Goal: Transaction & Acquisition: Purchase product/service

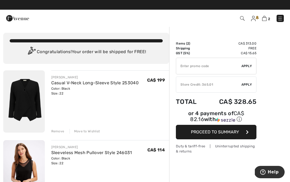
click at [18, 102] on img at bounding box center [24, 101] width 42 height 62
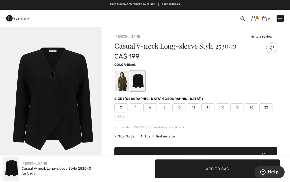
click at [279, 21] on img at bounding box center [279, 18] width 5 height 5
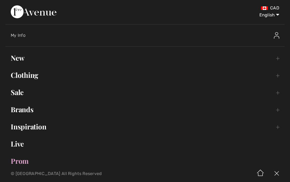
click at [23, 71] on link "Clothing Toggle submenu" at bounding box center [144, 75] width 279 height 12
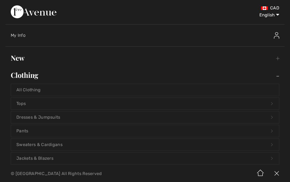
click at [29, 136] on link "Pants Open submenu" at bounding box center [145, 131] width 268 height 12
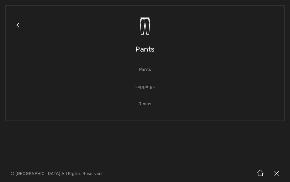
click at [146, 72] on link "Pants" at bounding box center [145, 70] width 268 height 12
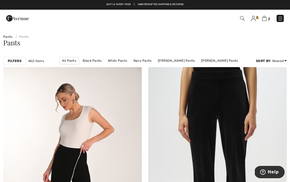
click at [242, 19] on img at bounding box center [242, 18] width 5 height 5
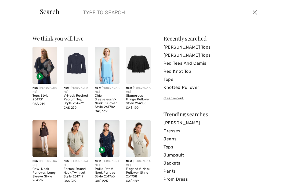
click at [91, 15] on input "search" at bounding box center [143, 12] width 129 height 16
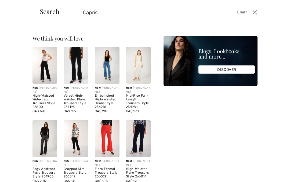
type input "Capris"
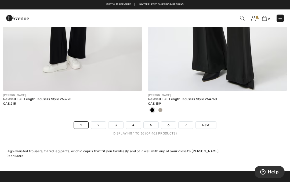
scroll to position [4246, 0]
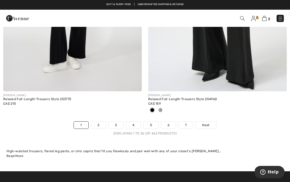
click at [187, 122] on link "7" at bounding box center [185, 125] width 14 height 7
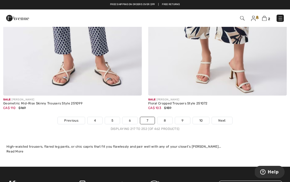
scroll to position [4242, 0]
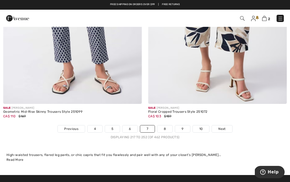
click at [202, 126] on link "10" at bounding box center [201, 128] width 17 height 7
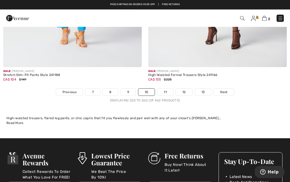
scroll to position [4306, 0]
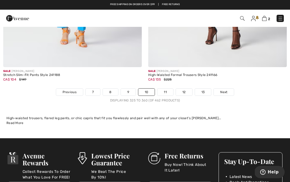
click at [206, 89] on link "13" at bounding box center [203, 92] width 16 height 7
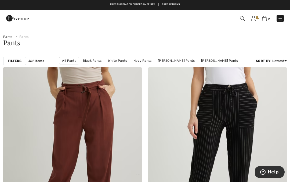
click at [15, 60] on strong "Filters" at bounding box center [15, 61] width 14 height 5
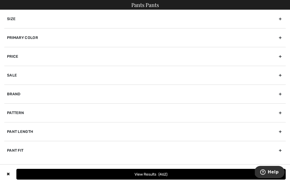
click at [13, 19] on div "Size" at bounding box center [144, 19] width 281 height 19
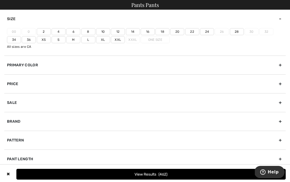
click at [179, 32] on label "20" at bounding box center [177, 31] width 14 height 7
click at [0, 0] on input"] "20" at bounding box center [0, 0] width 0 height 0
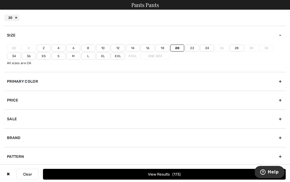
click at [155, 177] on button "View Results 173" at bounding box center [164, 174] width 243 height 11
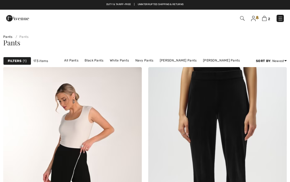
checkbox input "true"
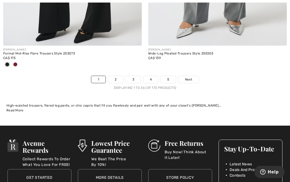
scroll to position [4293, 0]
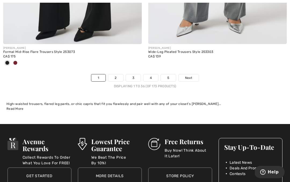
click at [117, 75] on link "2" at bounding box center [115, 77] width 15 height 7
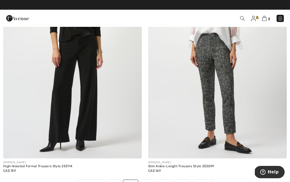
scroll to position [4179, 0]
click at [148, 182] on link "3" at bounding box center [148, 183] width 15 height 7
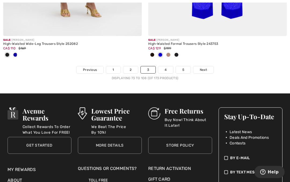
scroll to position [4292, 0]
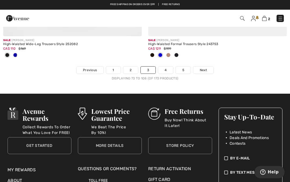
click at [169, 67] on link "4" at bounding box center [165, 70] width 15 height 7
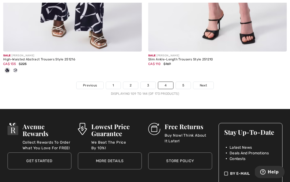
scroll to position [4298, 0]
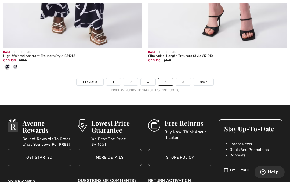
click at [185, 78] on link "5" at bounding box center [183, 81] width 15 height 7
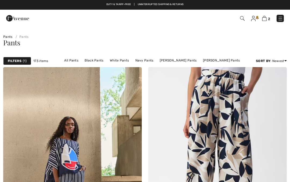
checkbox input "true"
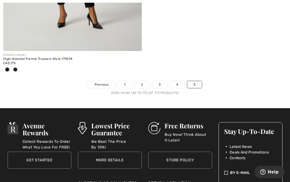
scroll to position [3646, 0]
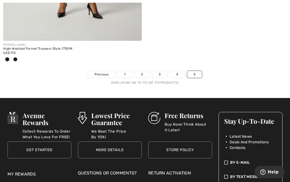
click at [126, 72] on link "1" at bounding box center [125, 74] width 14 height 7
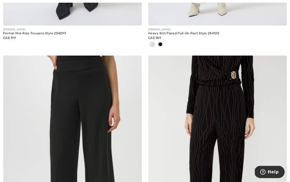
scroll to position [1924, 0]
click at [232, 130] on img at bounding box center [217, 160] width 138 height 208
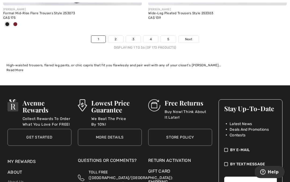
scroll to position [4332, 0]
click at [114, 36] on link "2" at bounding box center [115, 39] width 15 height 7
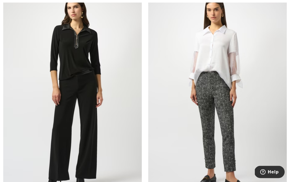
scroll to position [4141, 0]
click at [243, 99] on img at bounding box center [217, 93] width 138 height 208
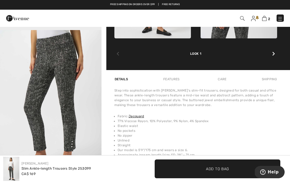
scroll to position [305, 0]
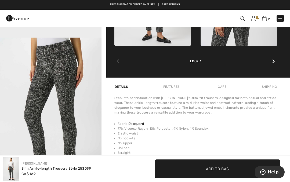
click at [265, 19] on img at bounding box center [264, 18] width 5 height 5
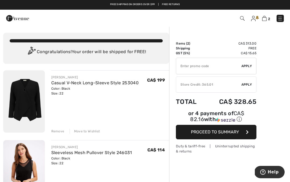
click at [245, 86] on span "Apply" at bounding box center [246, 84] width 11 height 5
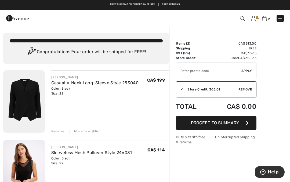
click at [217, 121] on span "Proceed to Summary" at bounding box center [215, 122] width 48 height 5
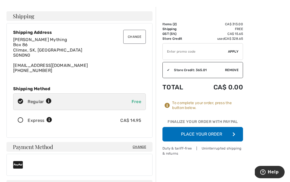
scroll to position [20, 0]
click at [202, 133] on button "Place Your Order" at bounding box center [202, 134] width 81 height 14
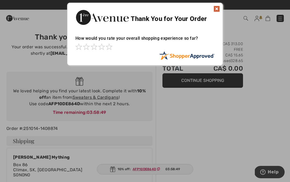
click at [216, 9] on img at bounding box center [216, 9] width 6 height 6
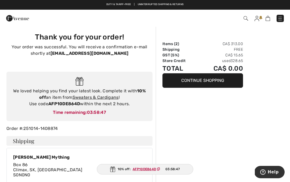
click at [283, 15] on link at bounding box center [279, 18] width 7 height 7
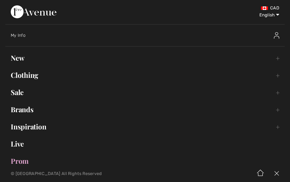
click at [25, 77] on link "Clothing Toggle submenu" at bounding box center [144, 75] width 279 height 12
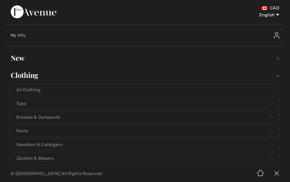
click at [51, 116] on link "Dresses & Jumpsuits Open submenu" at bounding box center [145, 117] width 268 height 12
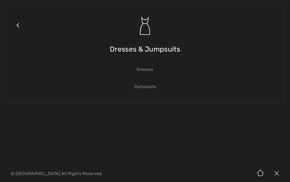
click at [145, 86] on link "Jumpsuits" at bounding box center [145, 87] width 268 height 12
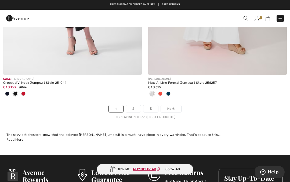
scroll to position [4236, 0]
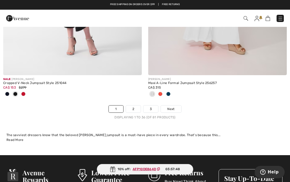
click at [134, 105] on link "2" at bounding box center [133, 108] width 15 height 7
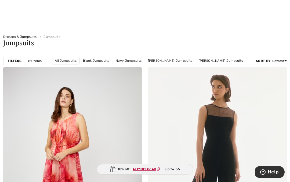
click at [13, 62] on strong "Filters" at bounding box center [15, 61] width 14 height 5
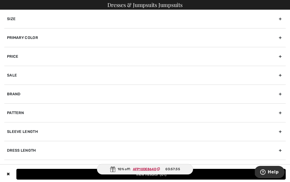
click at [13, 21] on div "Size" at bounding box center [144, 19] width 281 height 19
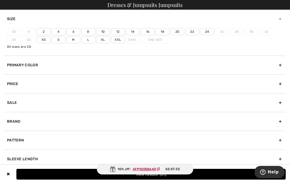
click at [195, 32] on label "22" at bounding box center [192, 31] width 14 height 7
click at [0, 0] on input"] "22" at bounding box center [0, 0] width 0 height 0
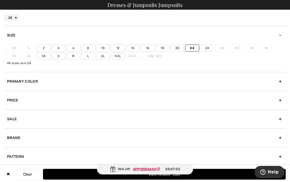
click at [219, 178] on button "View Results 50" at bounding box center [164, 174] width 243 height 11
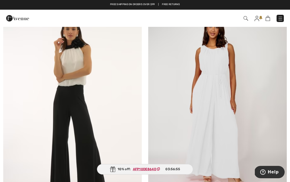
scroll to position [3174, 0]
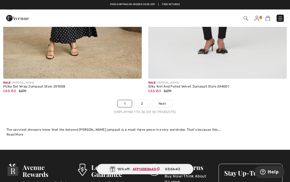
click at [143, 101] on link "2" at bounding box center [141, 103] width 15 height 7
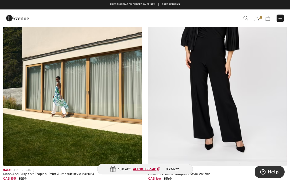
scroll to position [800, 0]
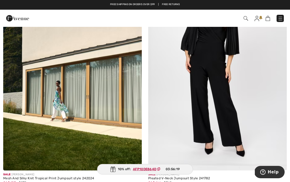
click at [279, 19] on img at bounding box center [280, 18] width 5 height 5
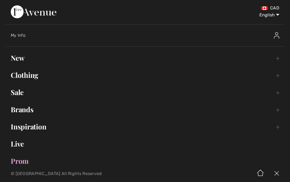
click at [25, 77] on link "Clothing Toggle submenu" at bounding box center [144, 75] width 279 height 12
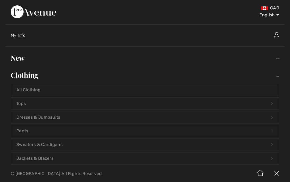
click at [63, 157] on link "Jackets & Blazers Open submenu" at bounding box center [145, 158] width 268 height 12
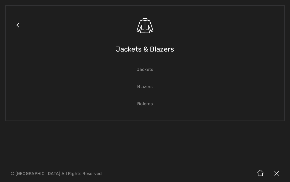
click at [49, 116] on div "Close submenu Jackets & Blazers Jackets Blazers Boleros" at bounding box center [144, 62] width 279 height 115
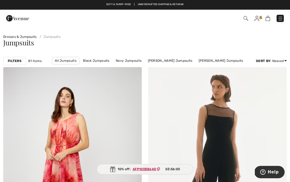
click at [279, 19] on img at bounding box center [280, 18] width 5 height 5
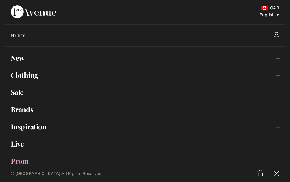
click at [27, 77] on link "Clothing Toggle submenu" at bounding box center [144, 75] width 279 height 12
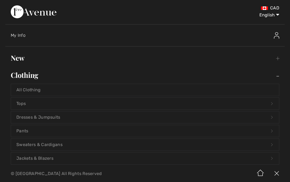
click at [47, 120] on link "Dresses & Jumpsuits Open submenu" at bounding box center [145, 117] width 268 height 12
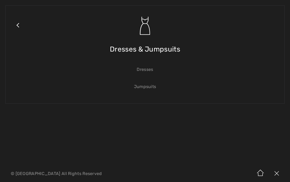
click at [144, 71] on link "Dresses" at bounding box center [145, 70] width 268 height 12
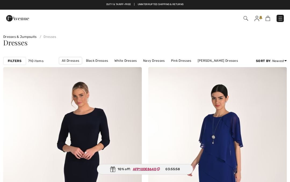
checkbox input "true"
click at [14, 62] on strong "Filters" at bounding box center [15, 61] width 14 height 5
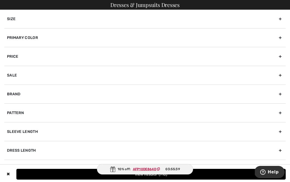
click at [13, 19] on div "Size" at bounding box center [144, 19] width 281 height 19
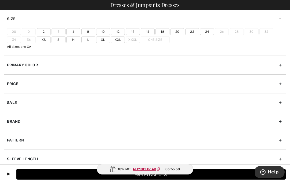
click at [192, 32] on label "22" at bounding box center [192, 31] width 14 height 7
click at [0, 0] on input"] "22" at bounding box center [0, 0] width 0 height 0
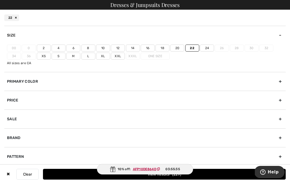
click at [220, 179] on button "View Results 229" at bounding box center [164, 174] width 243 height 11
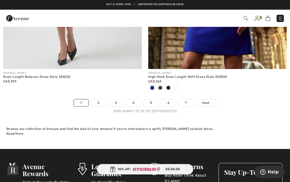
scroll to position [4268, 0]
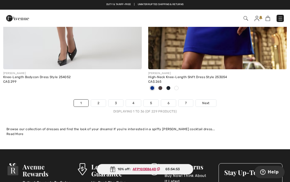
click at [95, 102] on link "2" at bounding box center [98, 103] width 15 height 7
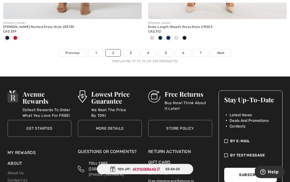
scroll to position [4310, 0]
click at [129, 52] on link "3" at bounding box center [130, 52] width 15 height 7
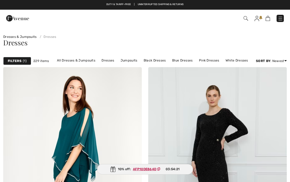
checkbox input "true"
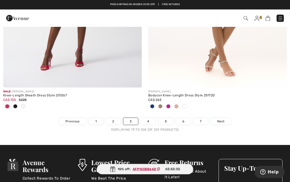
scroll to position [4259, 0]
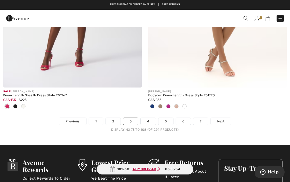
click at [144, 118] on link "4" at bounding box center [148, 121] width 15 height 7
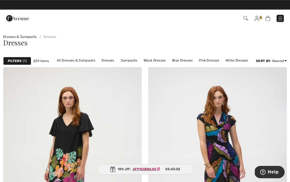
click at [16, 61] on strong "Filters" at bounding box center [15, 61] width 14 height 5
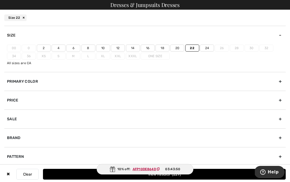
click at [193, 49] on label "22" at bounding box center [192, 48] width 14 height 7
click at [0, 0] on input"] "22" at bounding box center [0, 0] width 0 height 0
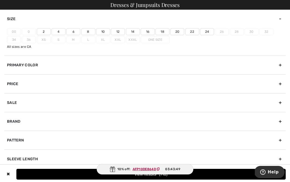
click at [213, 176] on button "View Results 710" at bounding box center [150, 174] width 269 height 11
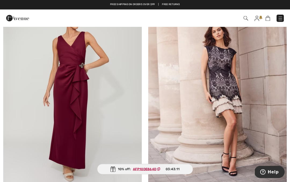
scroll to position [3435, 0]
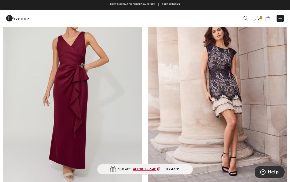
click at [225, 79] on img at bounding box center [217, 95] width 138 height 208
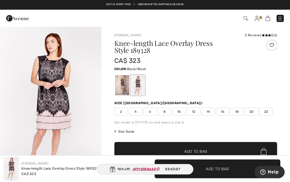
click at [120, 82] on div at bounding box center [122, 85] width 14 height 20
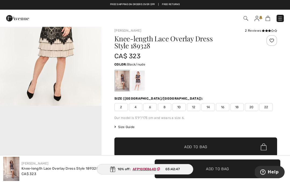
scroll to position [216, 0]
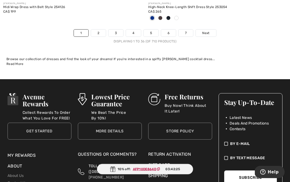
scroll to position [4337, 0]
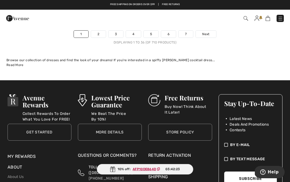
click at [206, 32] on span "Next" at bounding box center [205, 34] width 7 height 5
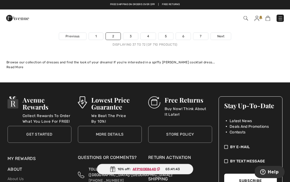
scroll to position [4282, 0]
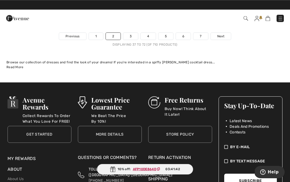
click at [129, 35] on link "3" at bounding box center [130, 36] width 15 height 7
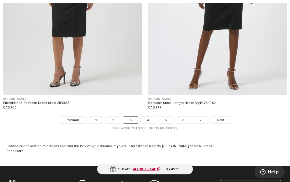
scroll to position [4235, 0]
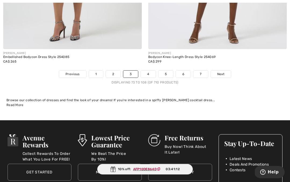
click at [148, 71] on link "4" at bounding box center [148, 74] width 15 height 7
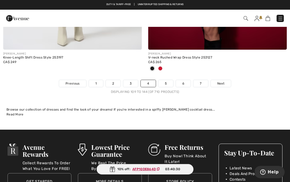
scroll to position [4269, 0]
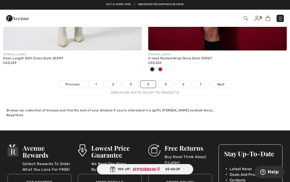
click at [167, 81] on link "5" at bounding box center [165, 84] width 15 height 7
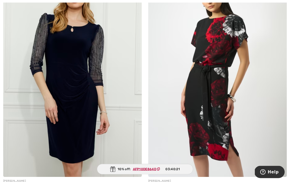
scroll to position [98, 0]
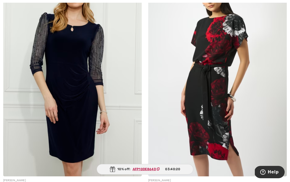
click at [216, 87] on img at bounding box center [217, 73] width 138 height 208
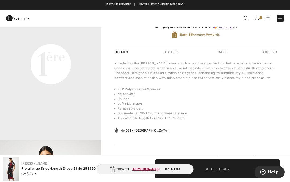
scroll to position [183, 0]
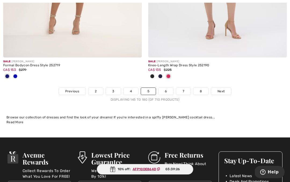
scroll to position [4236, 0]
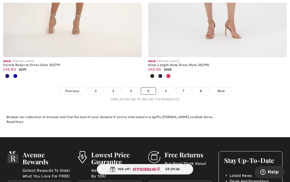
click at [166, 90] on link "6" at bounding box center [165, 90] width 15 height 7
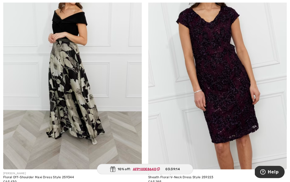
scroll to position [108, 0]
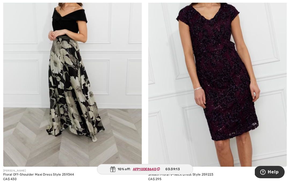
click at [226, 73] on img at bounding box center [217, 63] width 138 height 208
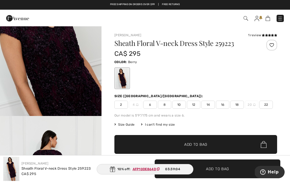
scroll to position [206, 0]
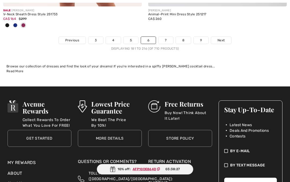
scroll to position [4318, 0]
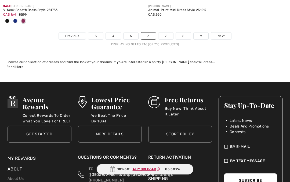
click at [166, 32] on link "7" at bounding box center [165, 35] width 14 height 7
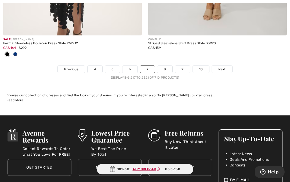
scroll to position [4311, 0]
click at [165, 68] on link "8" at bounding box center [164, 69] width 15 height 7
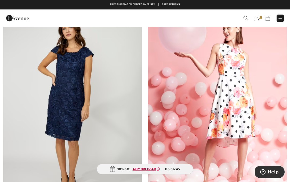
scroll to position [4092, 0]
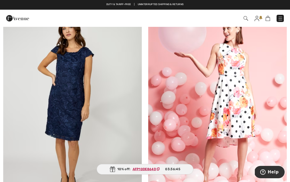
click at [83, 98] on img at bounding box center [72, 107] width 138 height 208
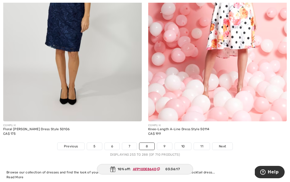
scroll to position [4181, 0]
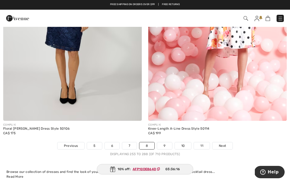
click at [165, 143] on link "9" at bounding box center [164, 145] width 15 height 7
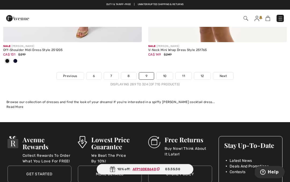
scroll to position [4242, 0]
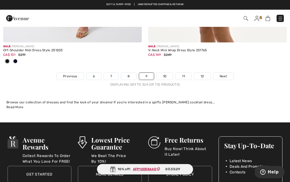
click at [165, 73] on link "10" at bounding box center [164, 76] width 17 height 7
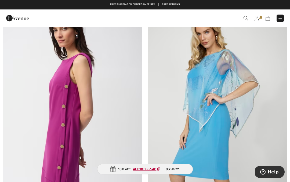
scroll to position [296, 0]
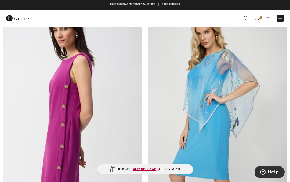
click at [65, 113] on img at bounding box center [72, 113] width 138 height 208
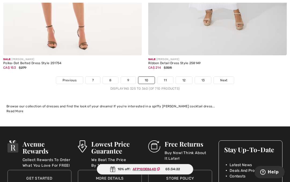
scroll to position [4276, 0]
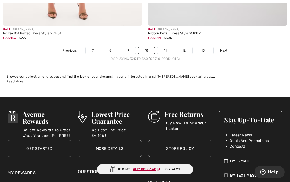
click at [167, 47] on link "11" at bounding box center [165, 50] width 16 height 7
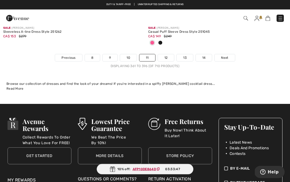
scroll to position [4322, 0]
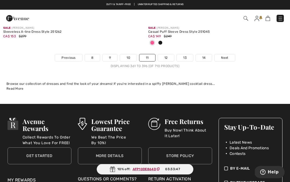
click at [167, 54] on link "12" at bounding box center [166, 57] width 16 height 7
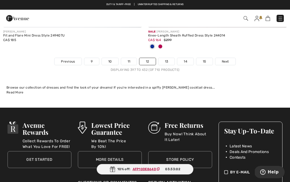
scroll to position [4282, 0]
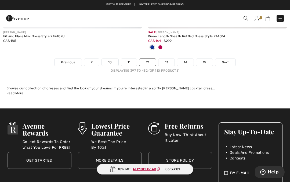
click at [167, 59] on link "13" at bounding box center [166, 62] width 16 height 7
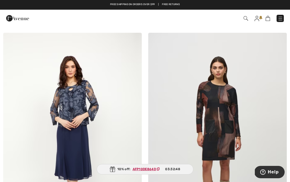
scroll to position [967, 0]
